Goal: Obtain resource: Obtain resource

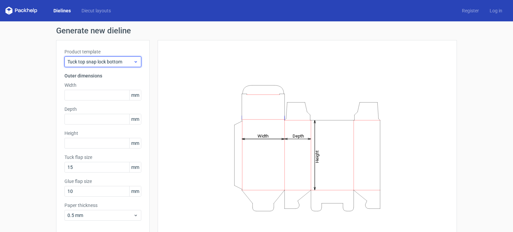
click at [118, 60] on span "Tuck top snap lock bottom" at bounding box center [100, 61] width 66 height 7
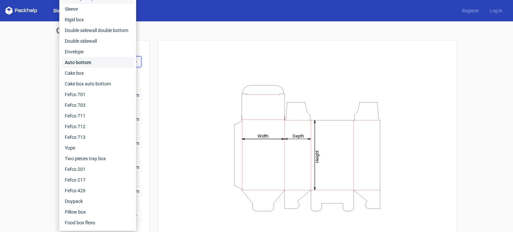
click at [103, 60] on div "Auto bottom" at bounding box center [97, 62] width 71 height 11
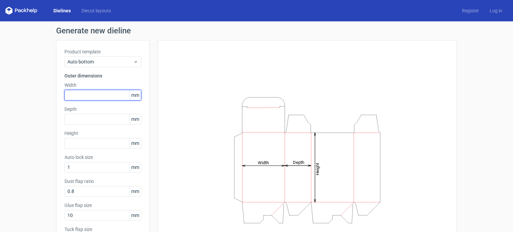
click at [103, 95] on input "text" at bounding box center [102, 95] width 77 height 11
type input "40"
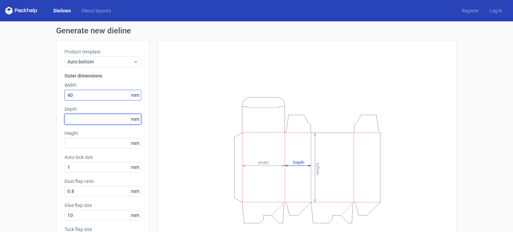
type input "5"
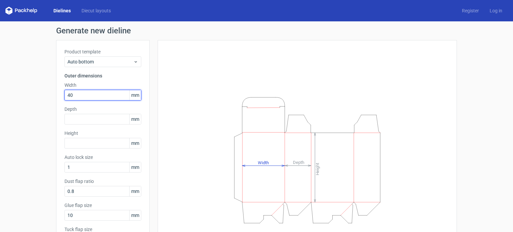
click at [103, 95] on input "40" at bounding box center [102, 95] width 77 height 11
type input "50"
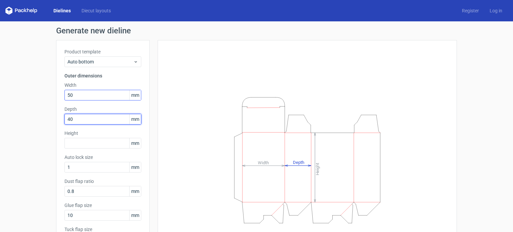
type input "40"
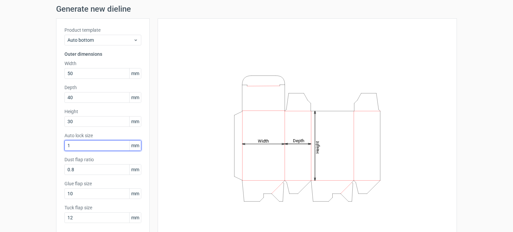
scroll to position [33, 0]
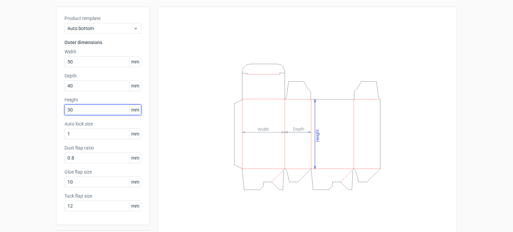
drag, startPoint x: 84, startPoint y: 107, endPoint x: 0, endPoint y: 97, distance: 84.7
click at [0, 97] on div "Generate new dieline Product template Auto bottom Outer dimensions Width 50 mm …" at bounding box center [256, 120] width 513 height 264
type input "80"
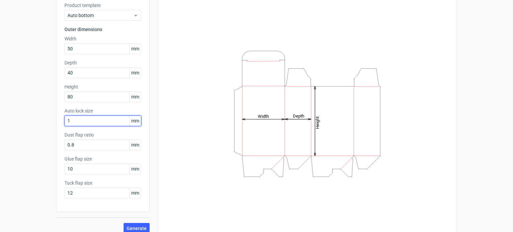
scroll to position [53, 0]
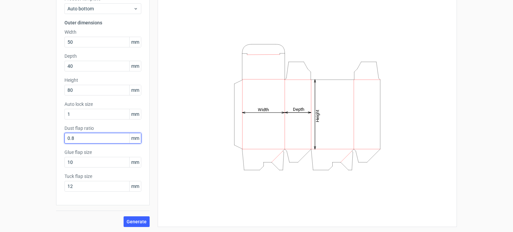
click at [92, 137] on input "0.8" at bounding box center [102, 138] width 77 height 11
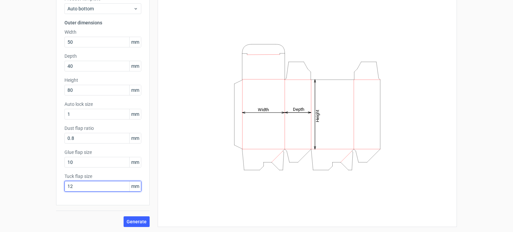
click at [90, 188] on input "12" at bounding box center [102, 186] width 77 height 11
click at [137, 221] on span "Generate" at bounding box center [137, 221] width 20 height 5
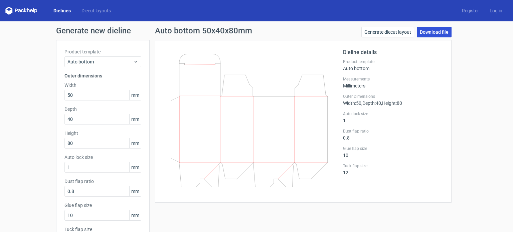
click at [433, 33] on link "Download file" at bounding box center [434, 32] width 35 height 11
click at [387, 33] on link "Generate diecut layout" at bounding box center [387, 32] width 53 height 11
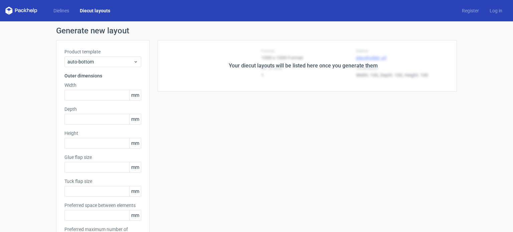
type input "50"
type input "40"
type input "80"
type input "10"
type input "12"
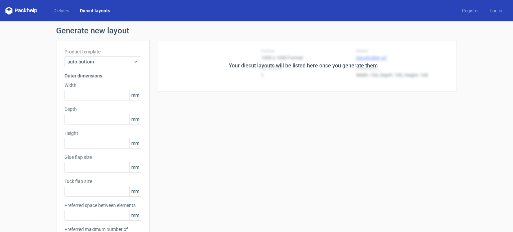
type input "5"
type input "48"
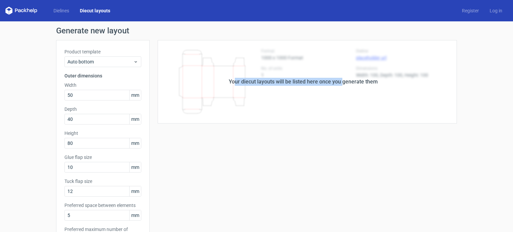
drag, startPoint x: 233, startPoint y: 84, endPoint x: 339, endPoint y: 87, distance: 106.6
click at [339, 87] on div "Your diecut layouts will be listed here once you generate them" at bounding box center [303, 82] width 307 height 84
click at [341, 87] on div "Your diecut layouts will be listed here once you generate them" at bounding box center [303, 82] width 307 height 84
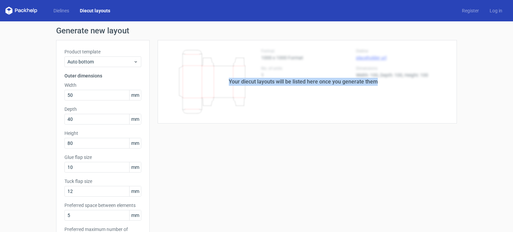
click at [359, 108] on div "Your diecut layouts will be listed here once you generate them" at bounding box center [303, 82] width 307 height 84
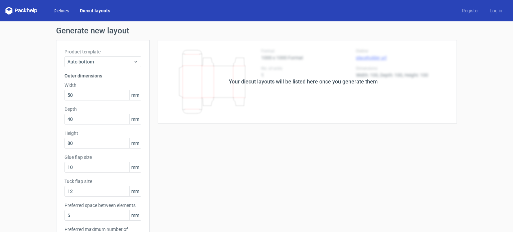
click at [52, 8] on link "Dielines" at bounding box center [61, 10] width 26 height 7
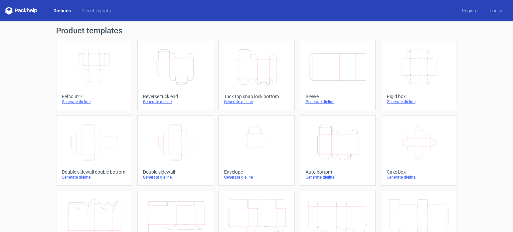
click at [30, 10] on icon at bounding box center [31, 10] width 3 height 3
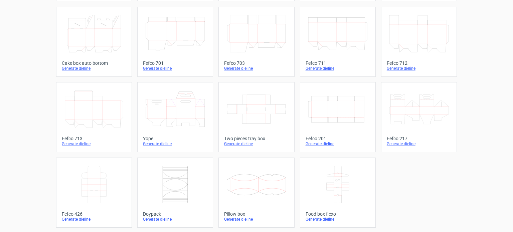
scroll to position [184, 0]
click at [342, 181] on icon at bounding box center [337, 184] width 59 height 37
